Goal: Find specific page/section: Find specific page/section

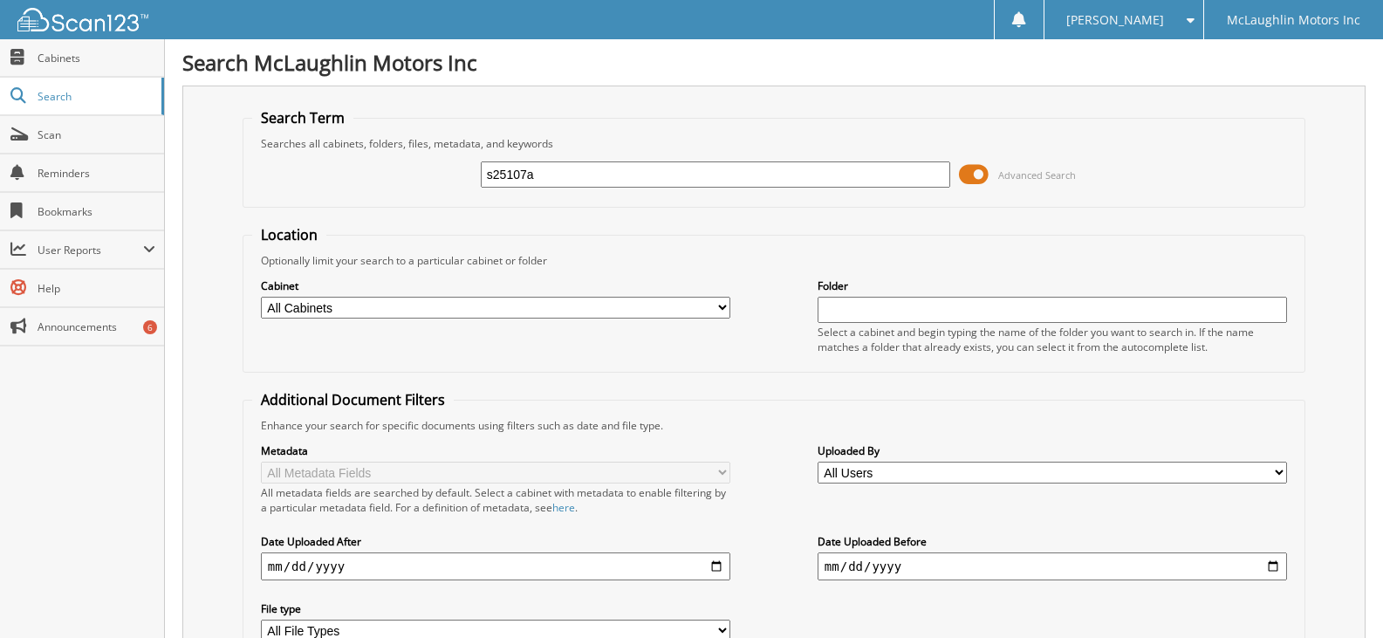
type input "s25107a"
click at [986, 170] on span at bounding box center [974, 174] width 30 height 26
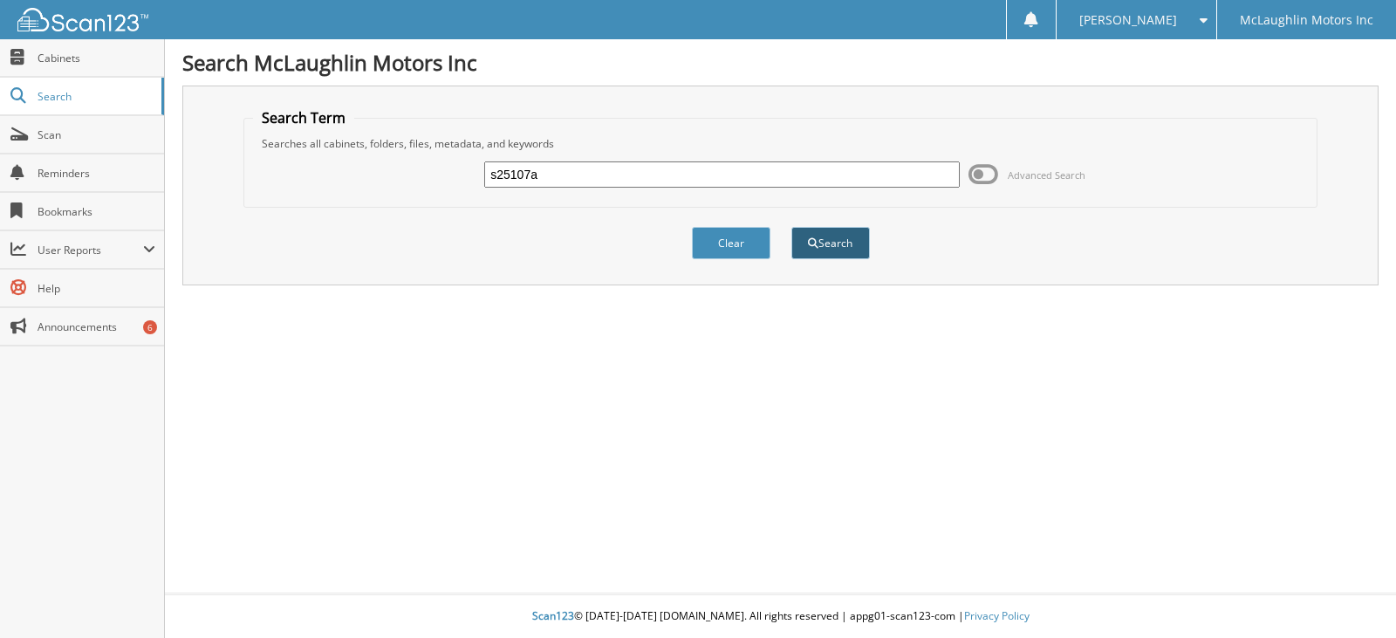
click at [827, 250] on button "Search" at bounding box center [830, 243] width 79 height 32
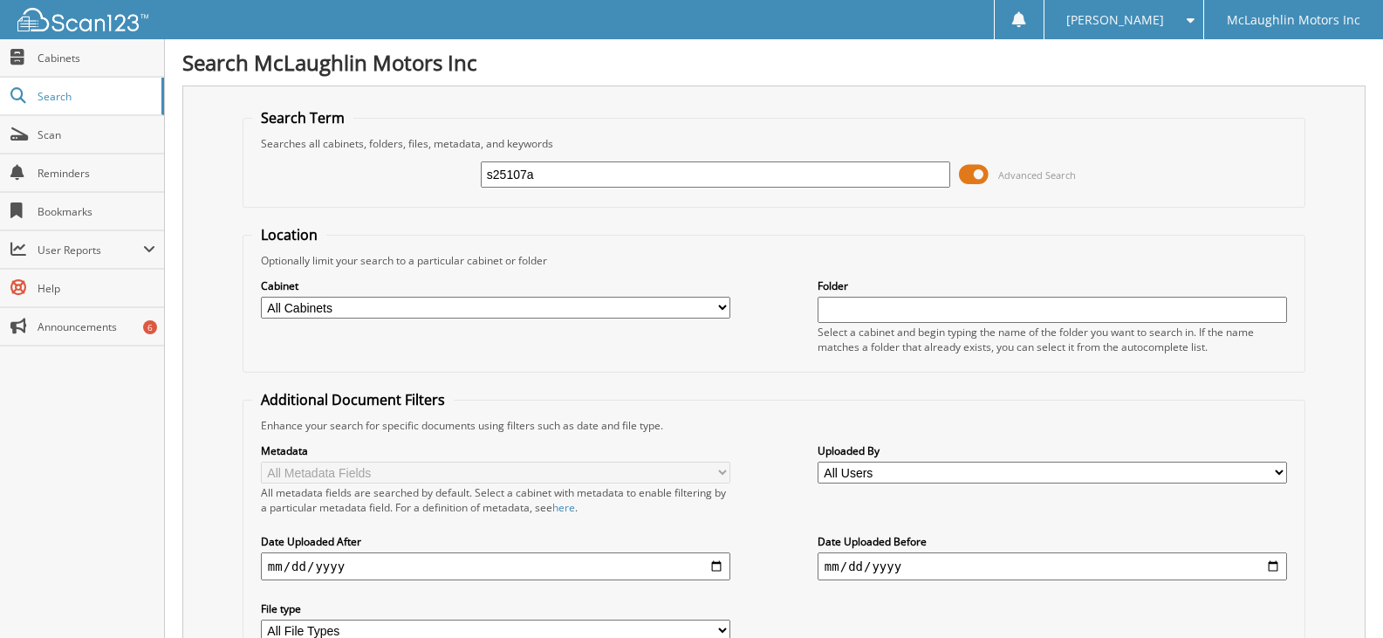
scroll to position [435, 0]
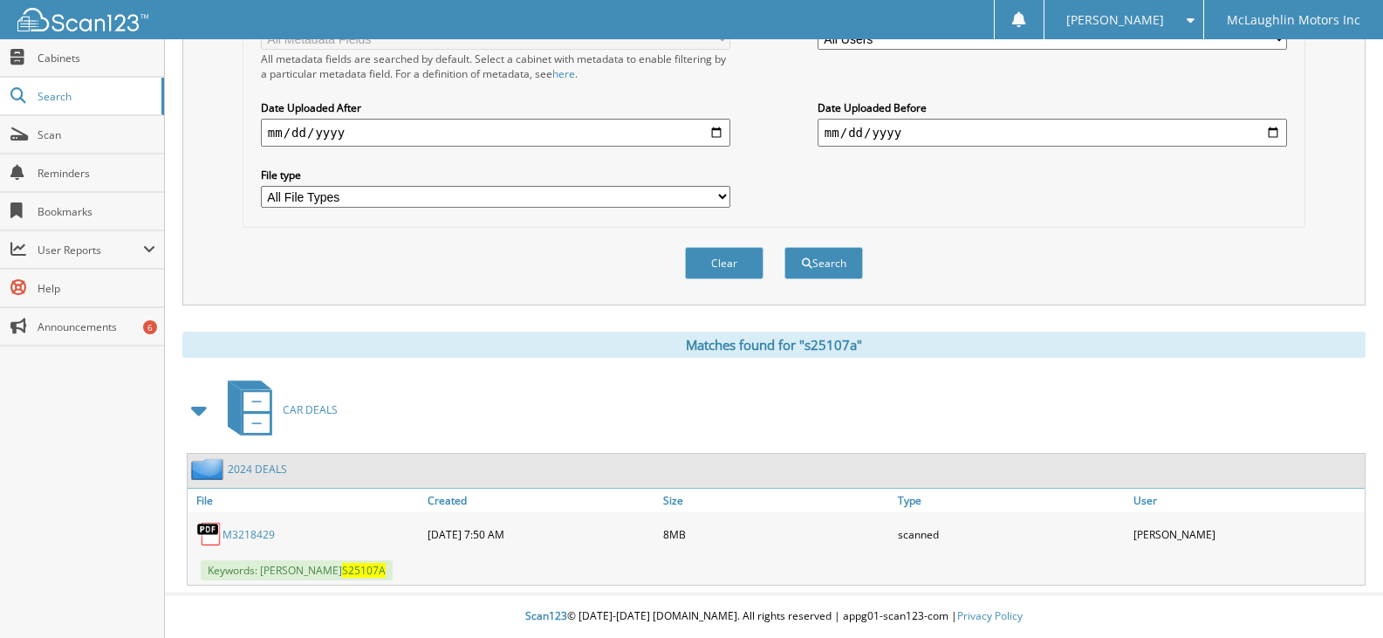
click at [263, 527] on link "M3218429" at bounding box center [248, 534] width 52 height 15
